Goal: Navigation & Orientation: Find specific page/section

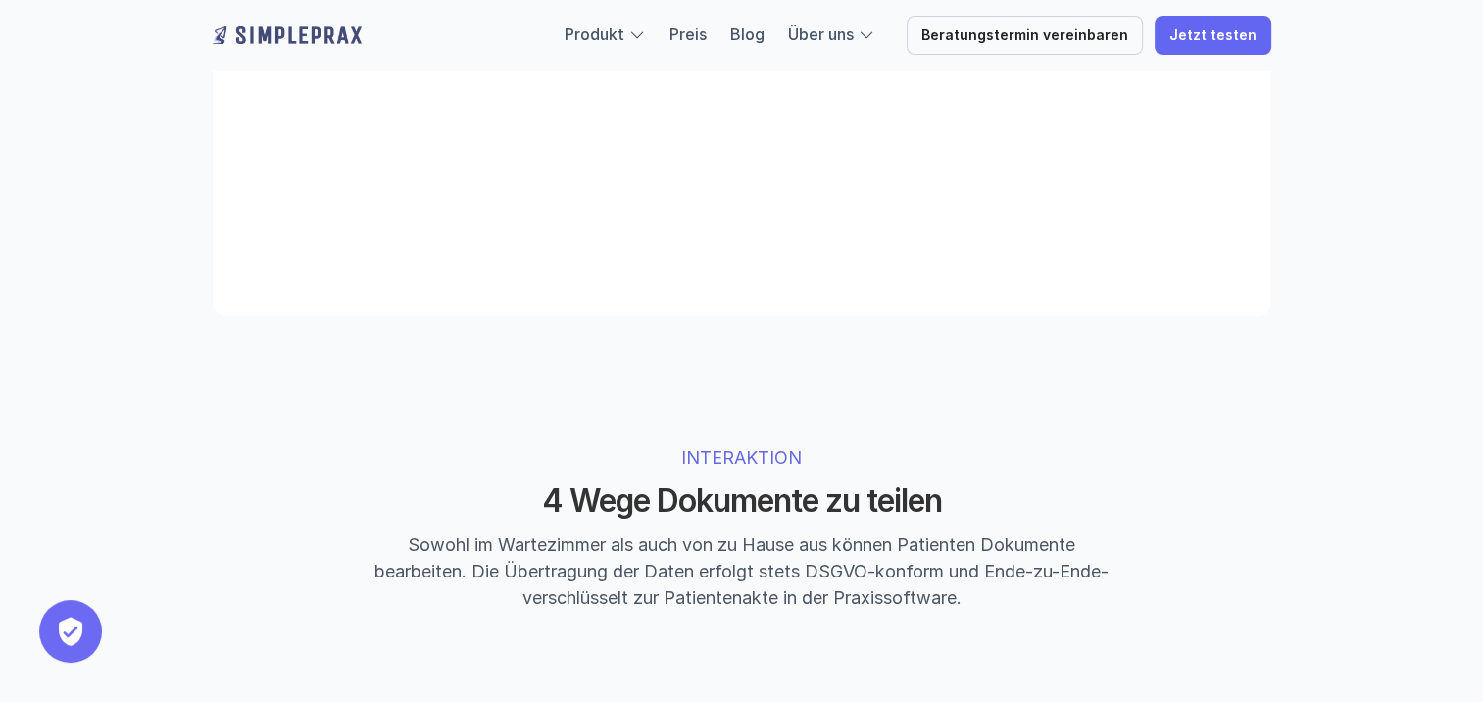
scroll to position [4139, 0]
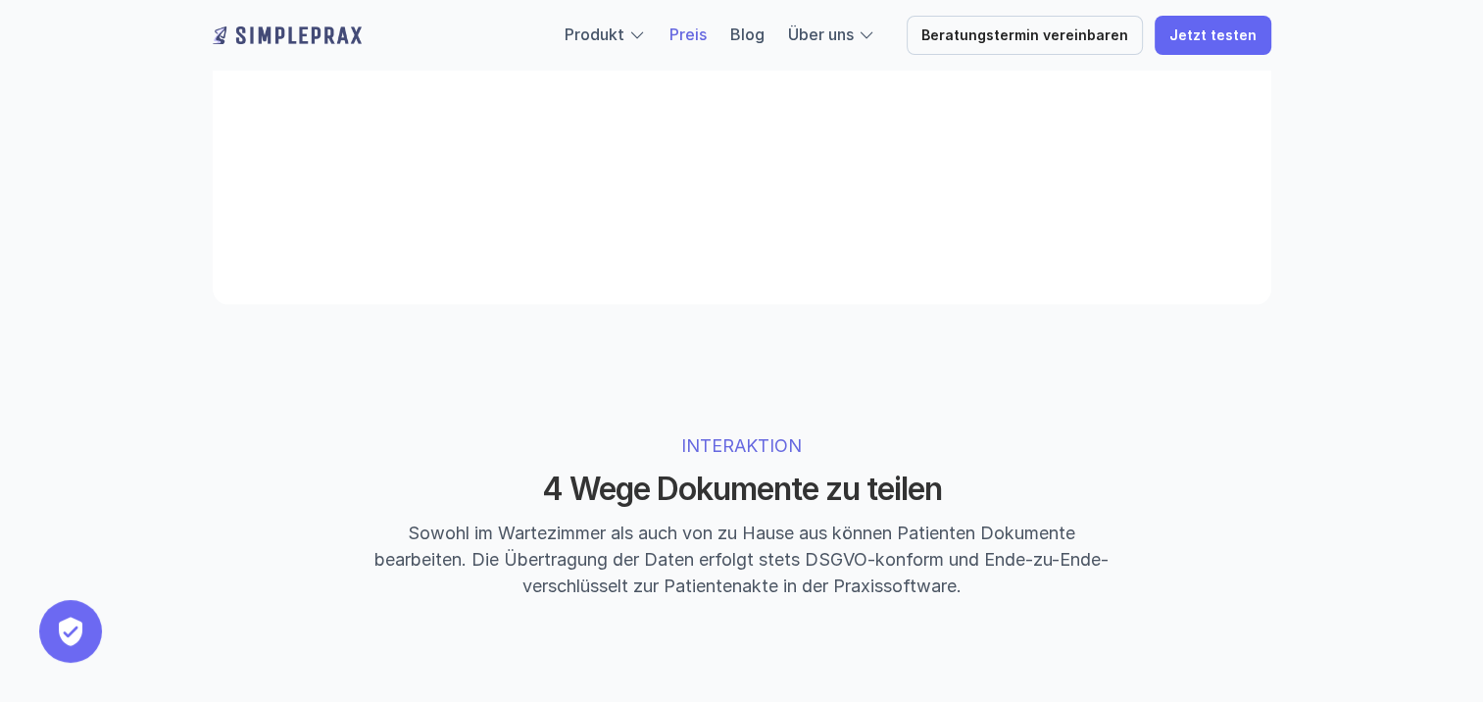
click at [700, 31] on link "Preis" at bounding box center [688, 35] width 37 height 20
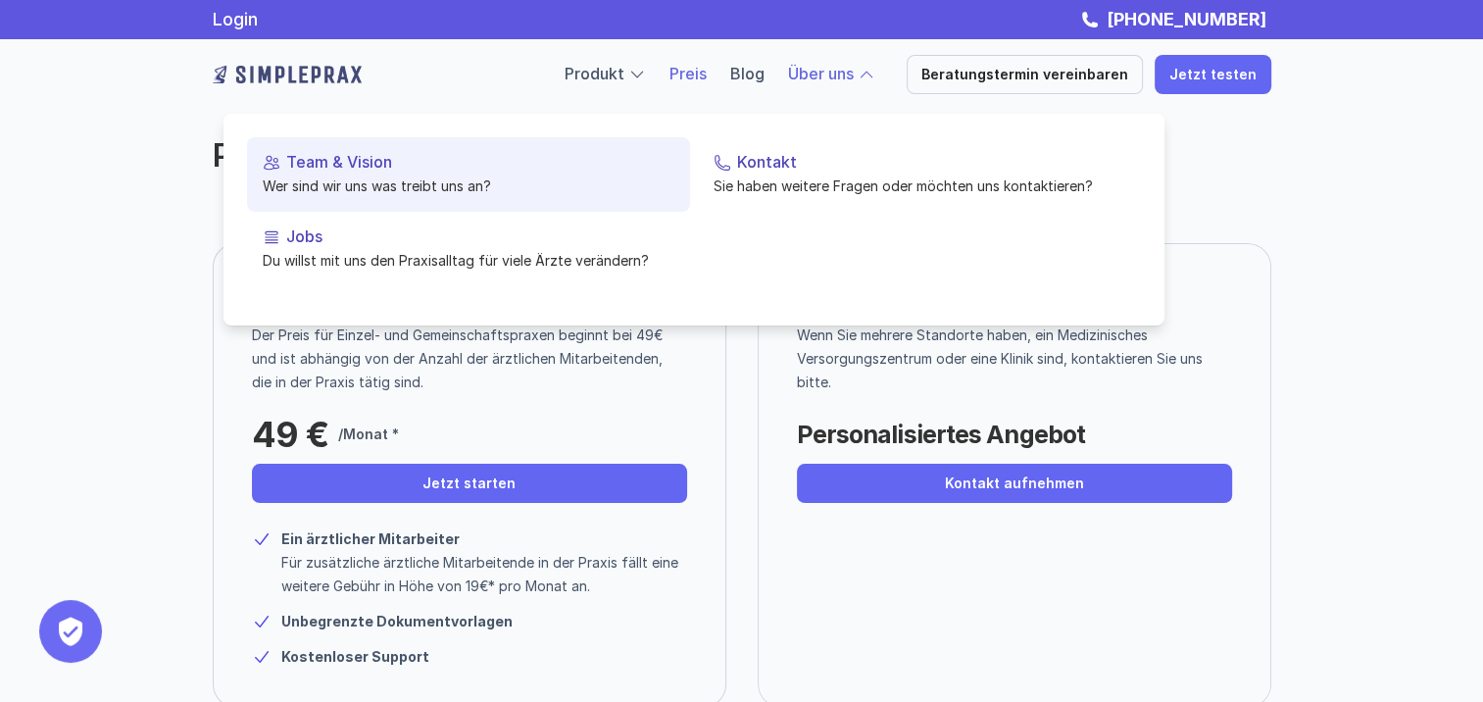
click at [320, 160] on p "Team & Vision" at bounding box center [480, 162] width 388 height 19
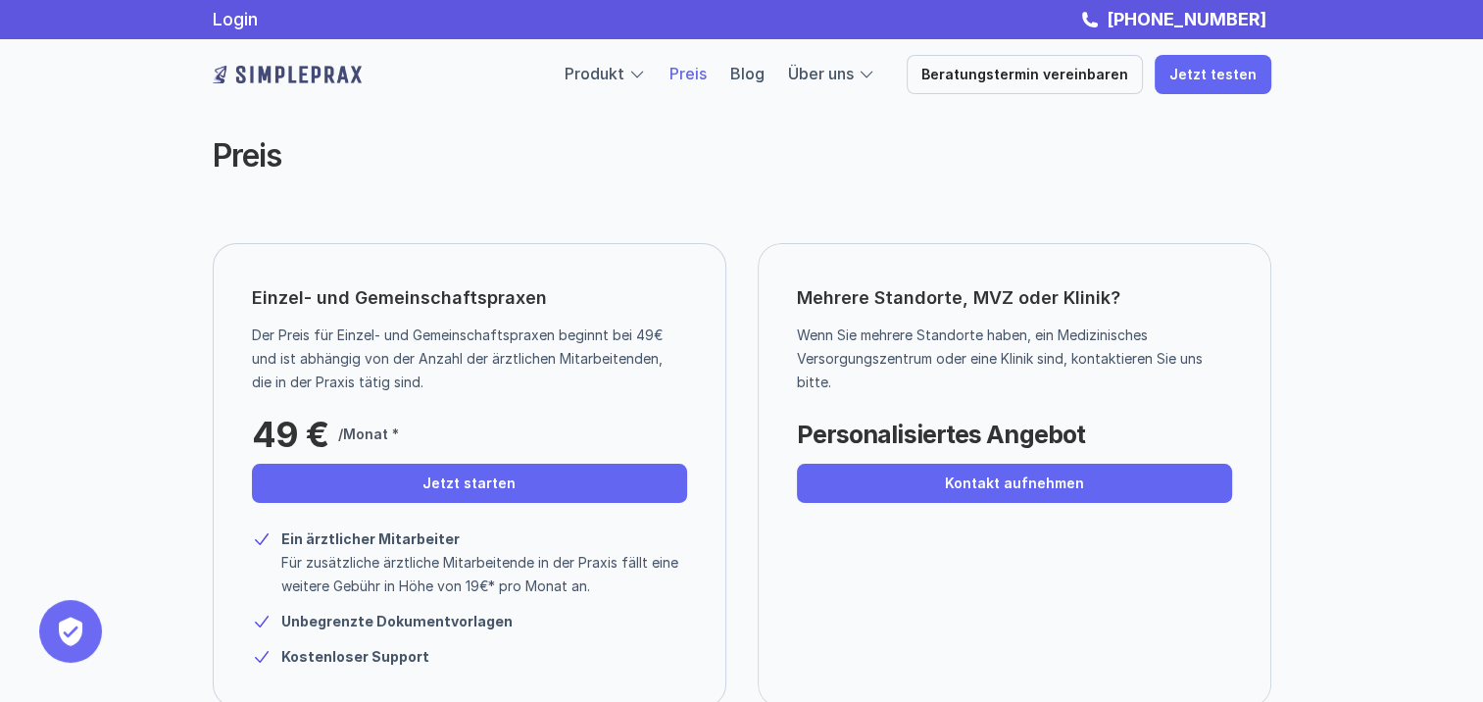
scroll to position [603, 0]
